Goal: Information Seeking & Learning: Learn about a topic

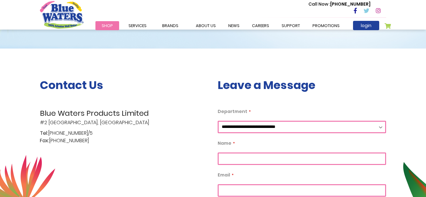
scroll to position [87, 0]
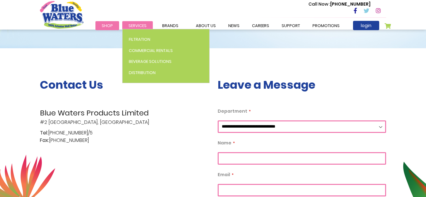
click at [139, 22] on link "Services" at bounding box center [137, 25] width 31 height 9
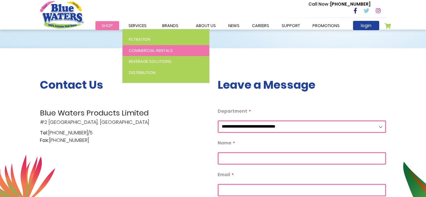
click at [146, 50] on span "Commercial Rentals" at bounding box center [151, 51] width 44 height 6
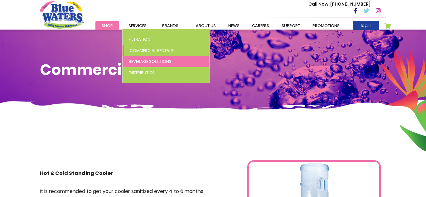
click at [126, 60] on link "Beverage Solutions" at bounding box center [165, 61] width 87 height 11
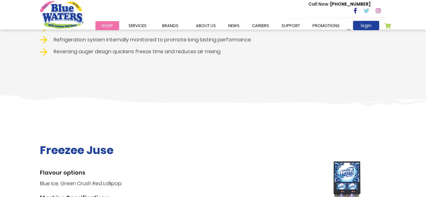
scroll to position [872, 0]
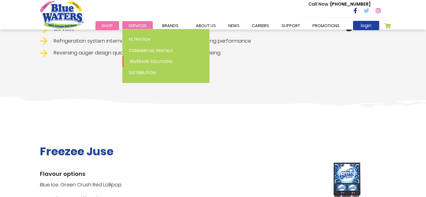
click at [137, 24] on span "Services" at bounding box center [137, 26] width 18 height 6
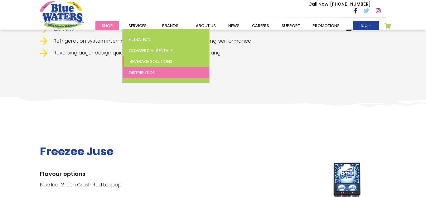
click at [145, 73] on span "Distribution" at bounding box center [142, 73] width 27 height 6
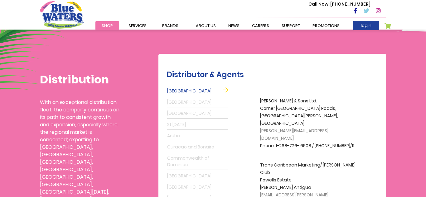
scroll to position [137, 0]
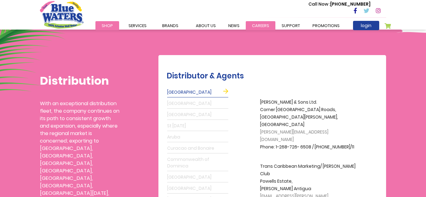
click at [261, 26] on link "careers" at bounding box center [260, 25] width 30 height 9
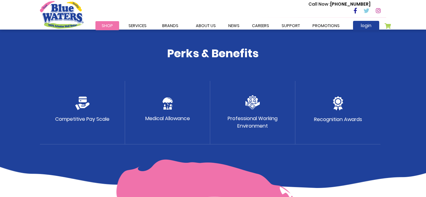
scroll to position [336, 0]
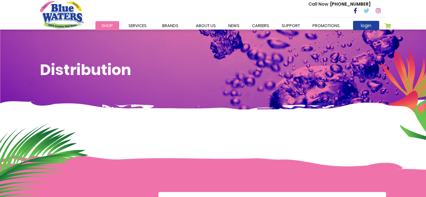
scroll to position [137, 0]
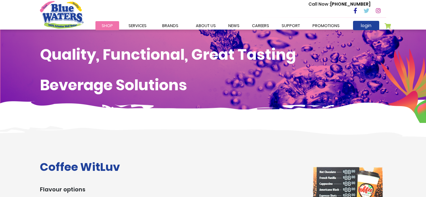
scroll to position [872, 0]
